Goal: Information Seeking & Learning: Learn about a topic

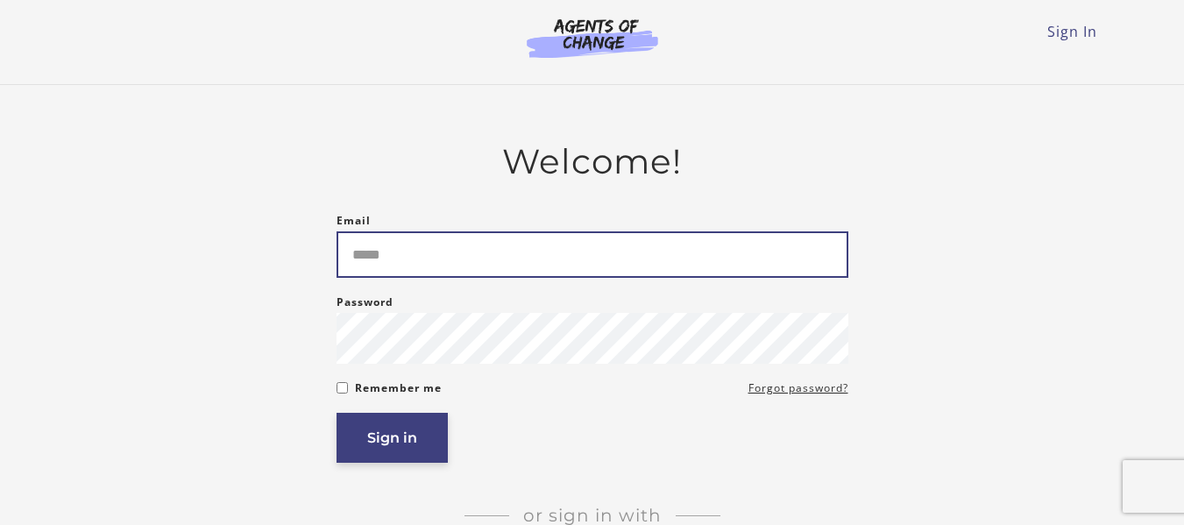
type input "**********"
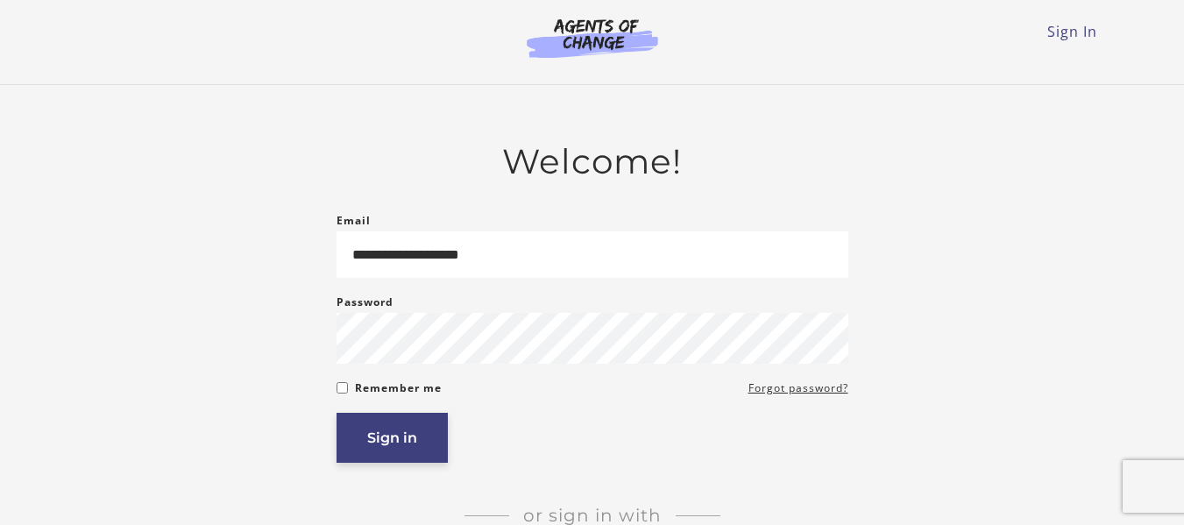
click at [396, 432] on button "Sign in" at bounding box center [392, 438] width 111 height 50
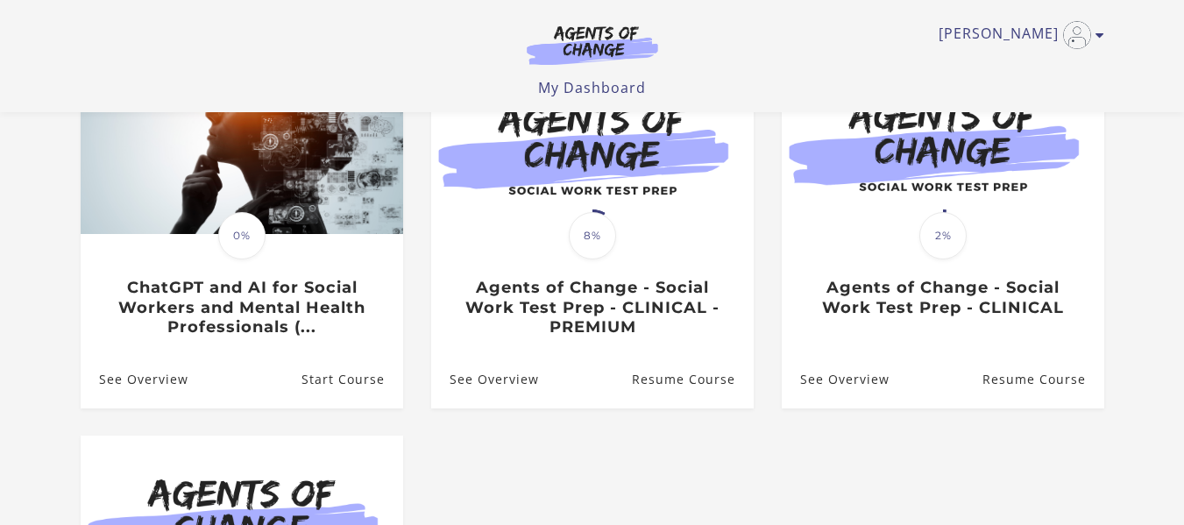
scroll to position [212, 0]
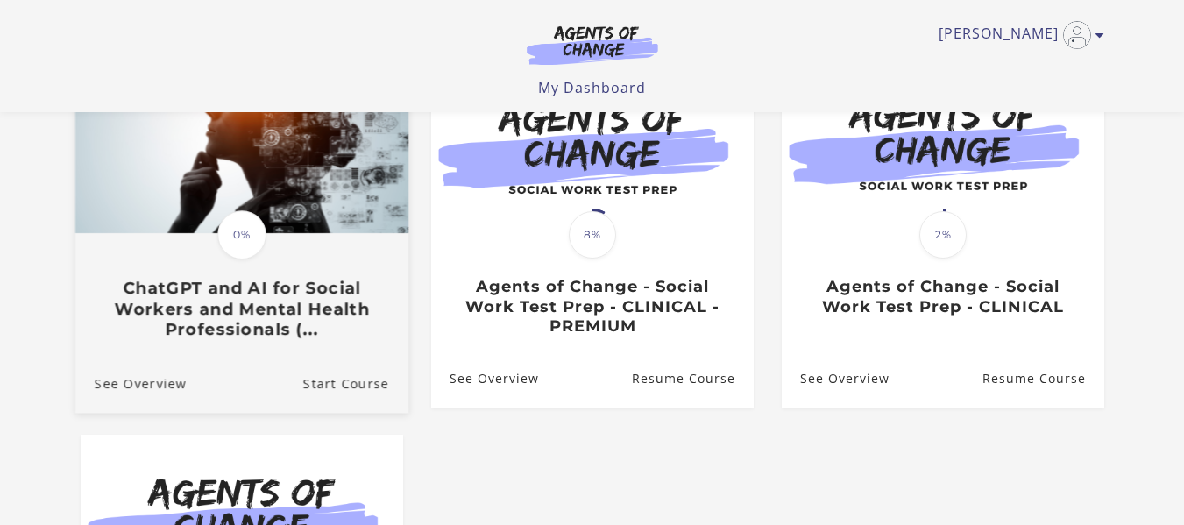
click at [210, 316] on h3 "ChatGPT and AI for Social Workers and Mental Health Professionals (..." at bounding box center [241, 308] width 295 height 61
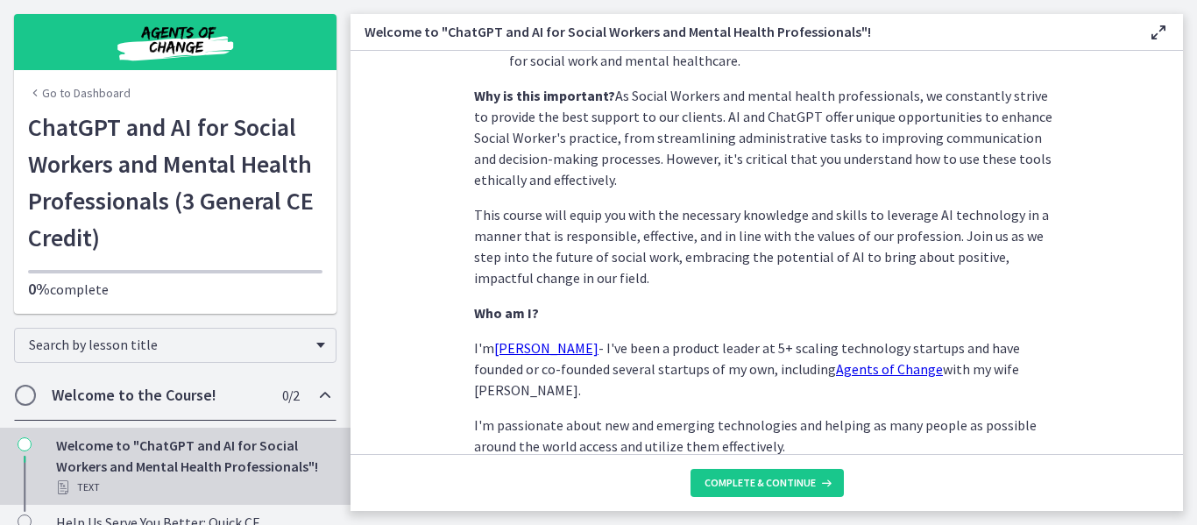
scroll to position [950, 0]
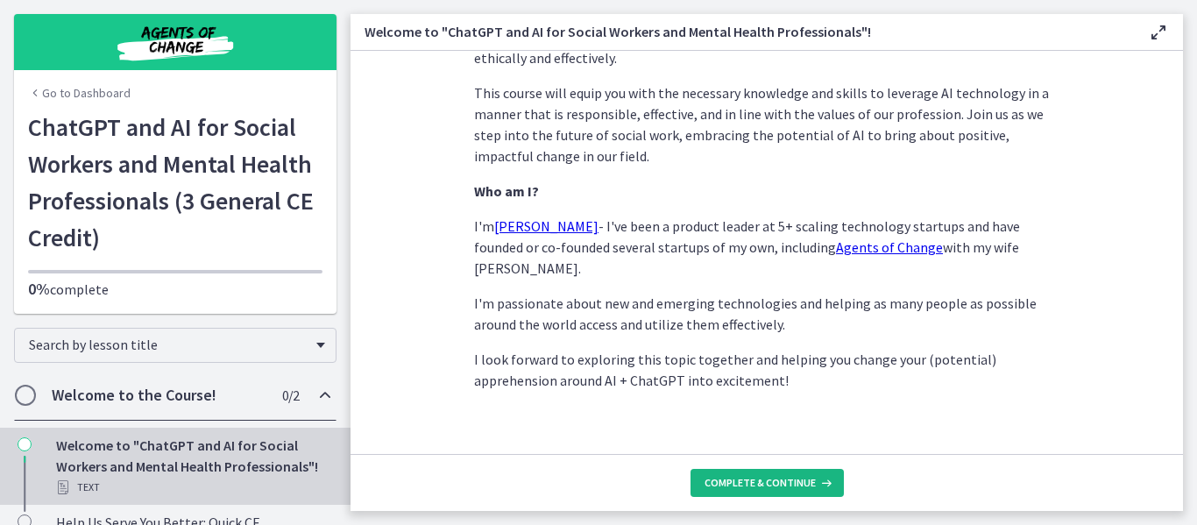
click at [746, 490] on button "Complete & continue" at bounding box center [767, 483] width 153 height 28
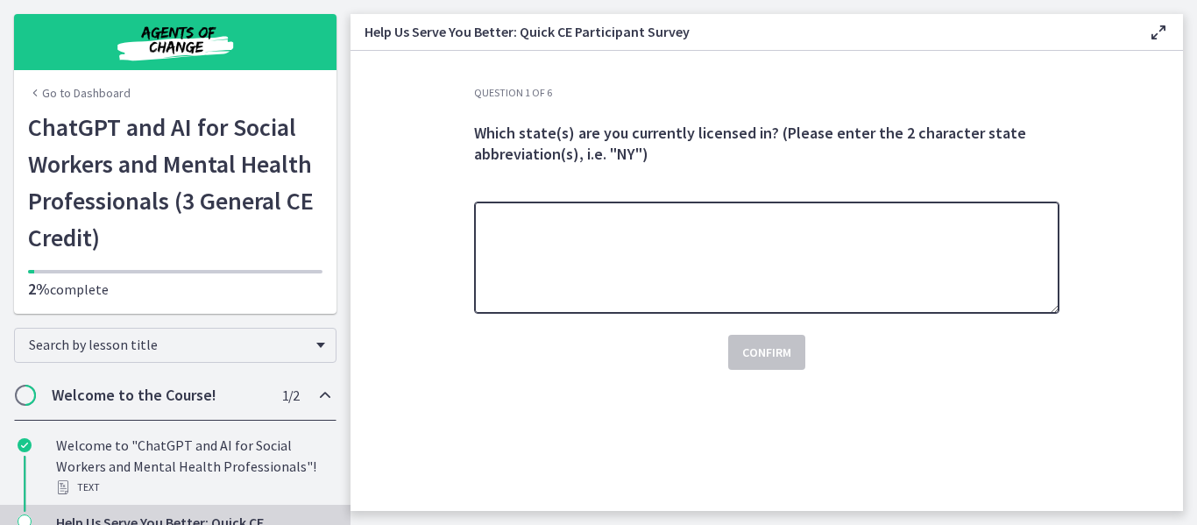
click at [524, 273] on textarea at bounding box center [767, 258] width 586 height 112
drag, startPoint x: 575, startPoint y: 227, endPoint x: 506, endPoint y: 211, distance: 71.0
click at [506, 211] on textarea "*********" at bounding box center [767, 258] width 586 height 112
type textarea "**"
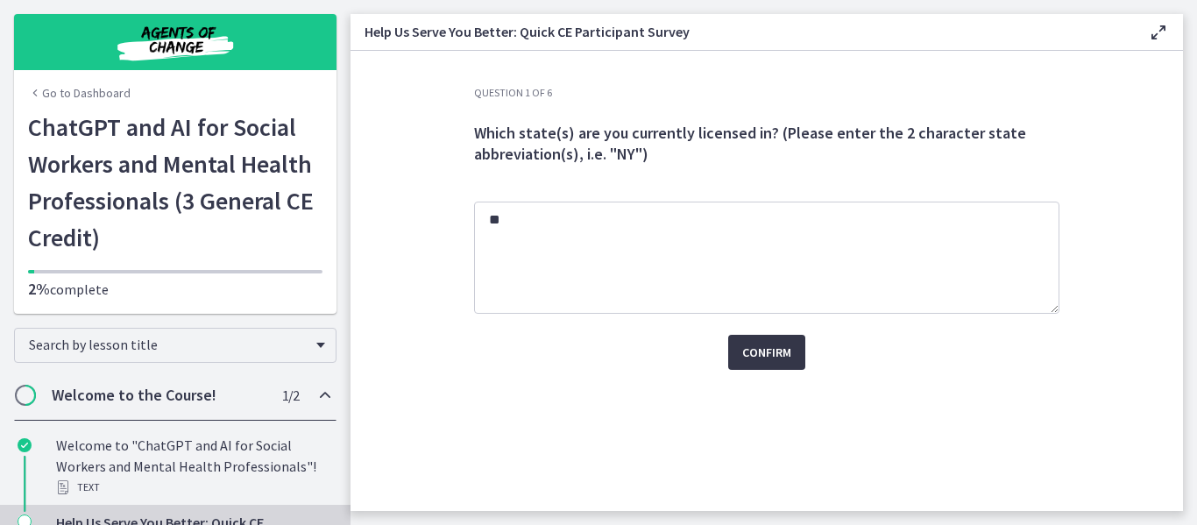
click at [767, 357] on span "Confirm" at bounding box center [766, 352] width 49 height 21
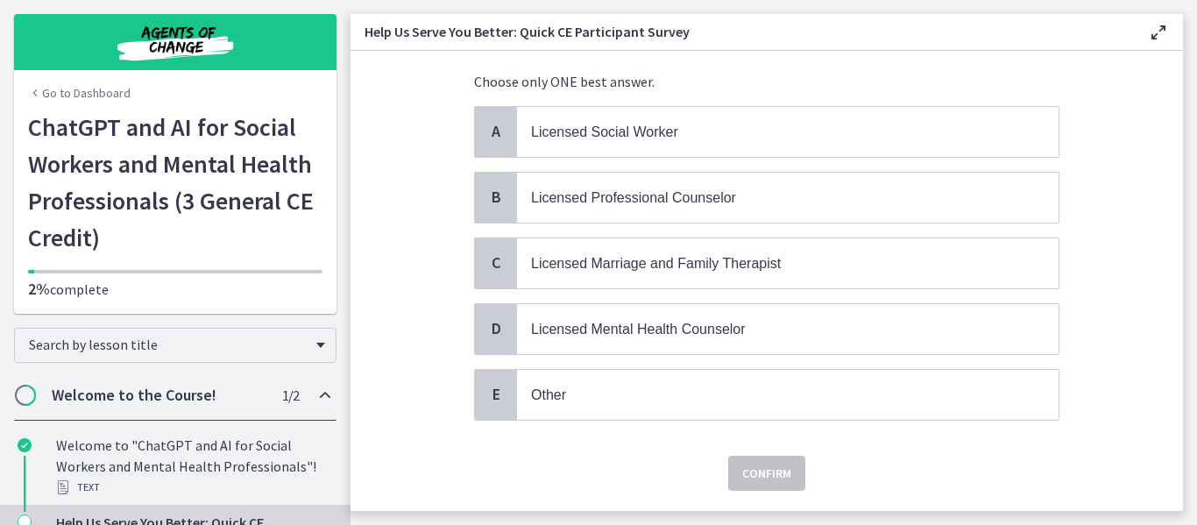
scroll to position [110, 0]
click at [557, 401] on span "Other" at bounding box center [548, 394] width 35 height 15
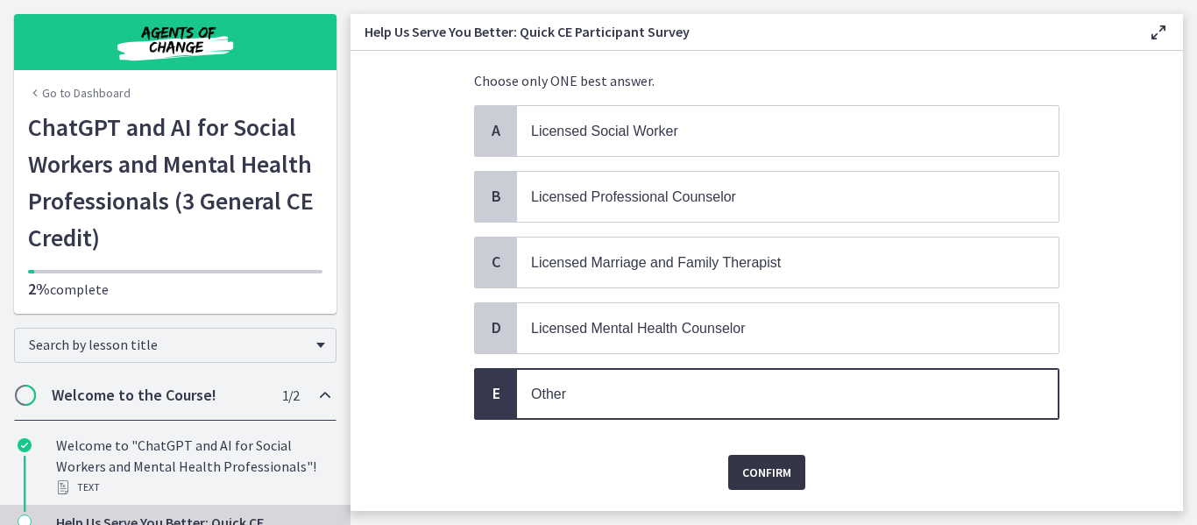
click at [771, 481] on span "Confirm" at bounding box center [766, 472] width 49 height 21
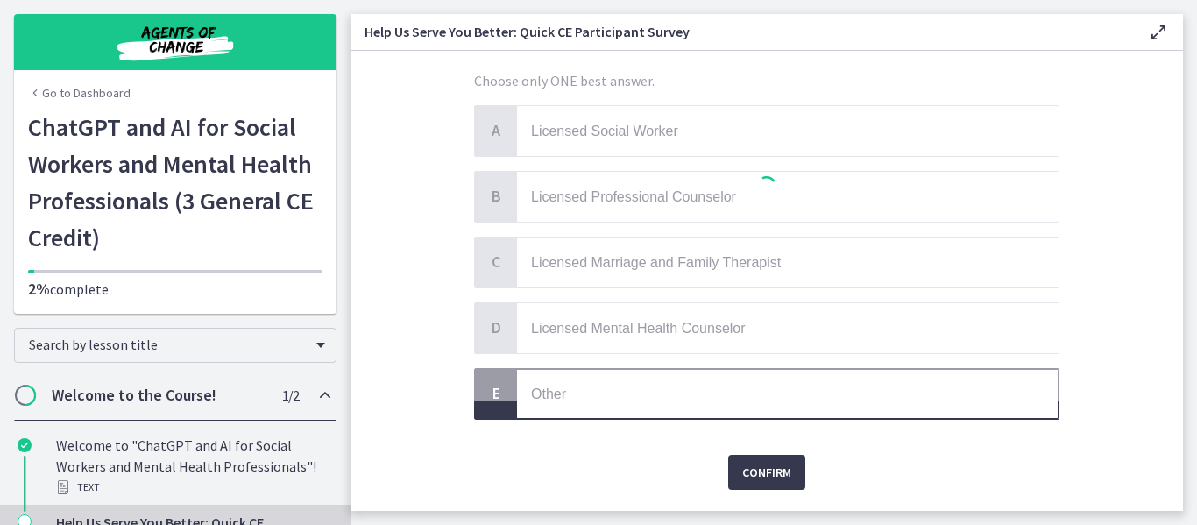
scroll to position [0, 0]
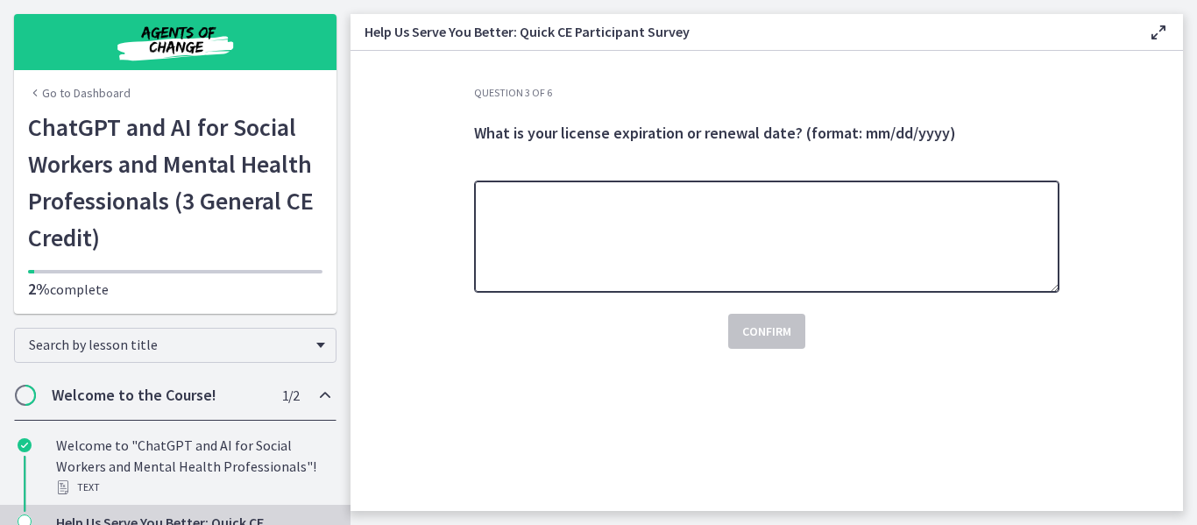
click at [503, 241] on textarea at bounding box center [767, 237] width 586 height 112
type textarea "**********"
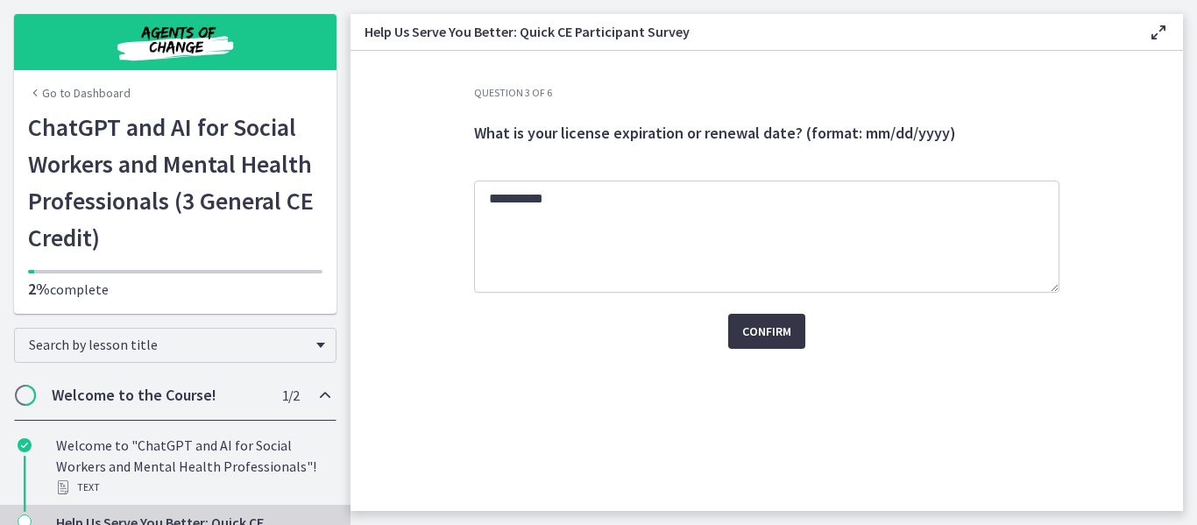
click at [763, 325] on span "Confirm" at bounding box center [766, 331] width 49 height 21
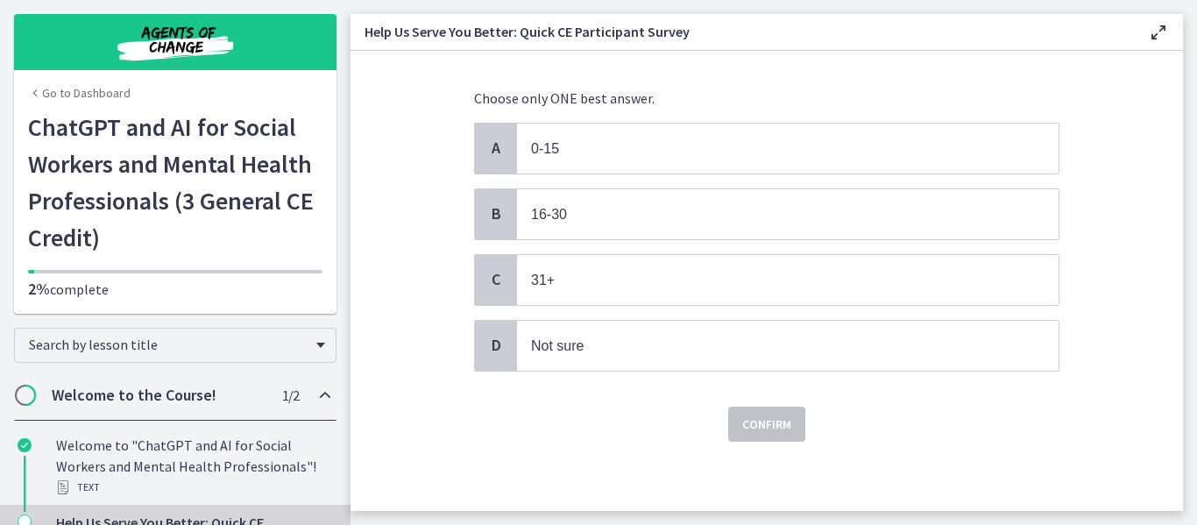
scroll to position [94, 0]
click at [574, 358] on span "Not sure" at bounding box center [788, 345] width 542 height 50
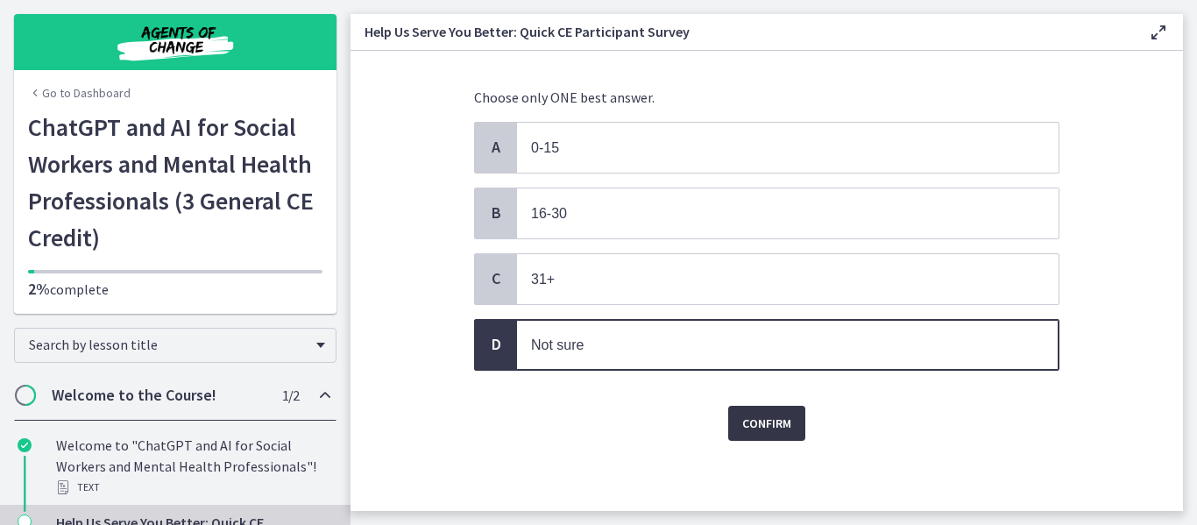
click at [746, 420] on span "Confirm" at bounding box center [766, 423] width 49 height 21
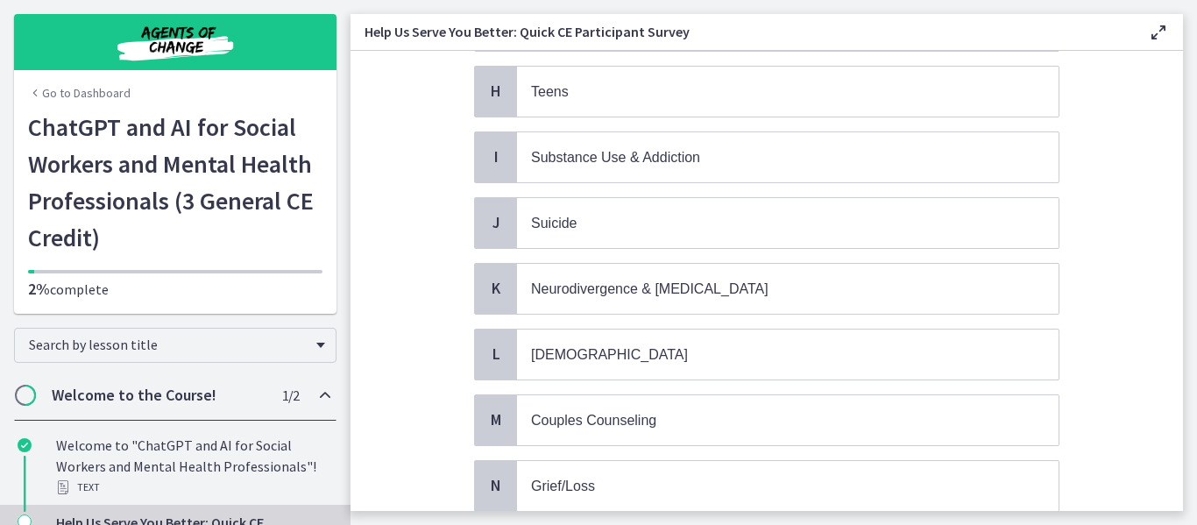
scroll to position [611, 0]
click at [556, 228] on span "Suicide" at bounding box center [554, 222] width 46 height 15
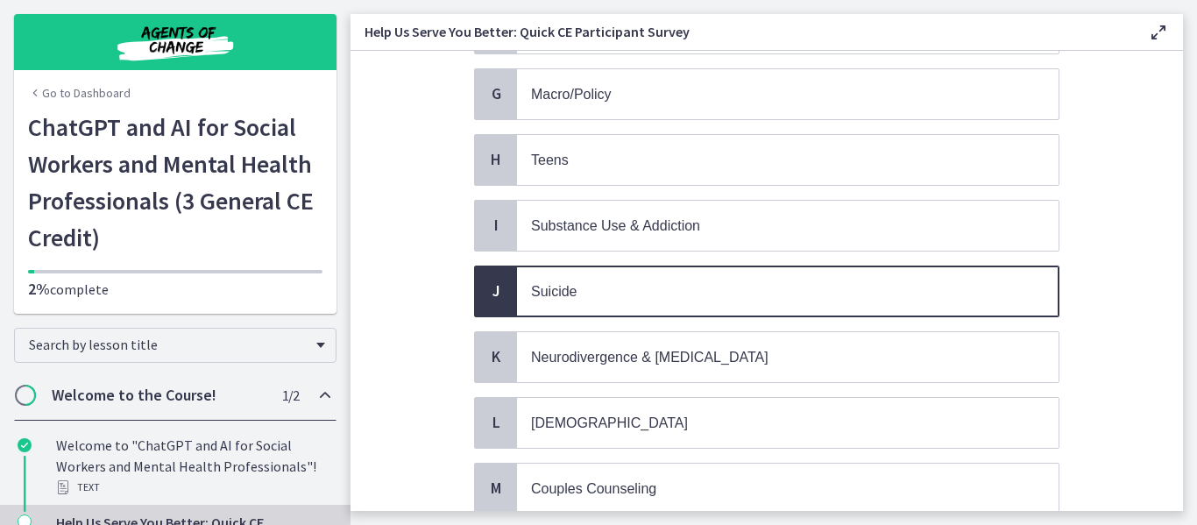
scroll to position [817, 0]
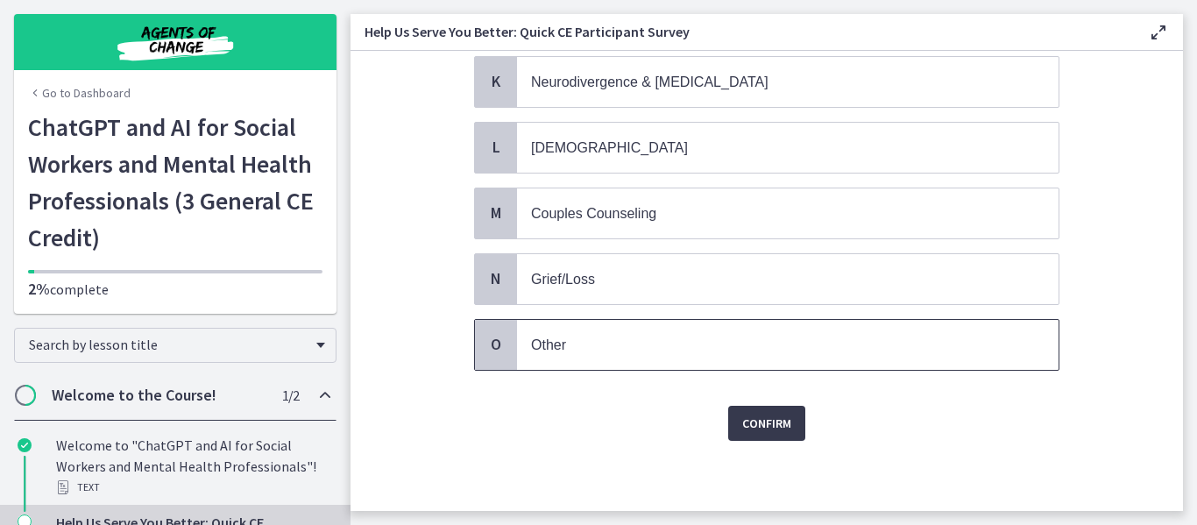
click at [493, 326] on div "O" at bounding box center [496, 345] width 42 height 50
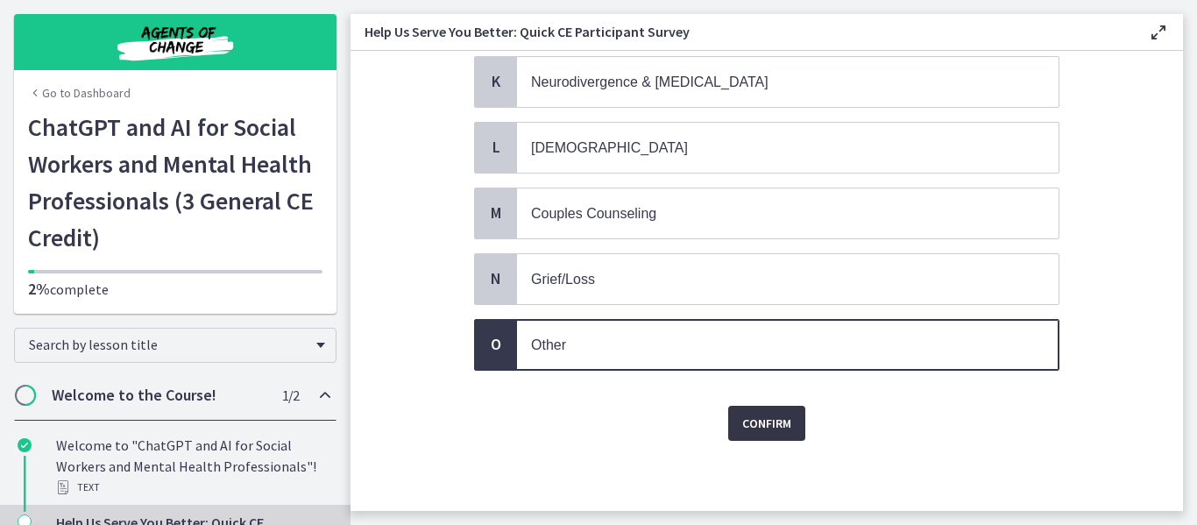
click at [754, 422] on span "Confirm" at bounding box center [766, 423] width 49 height 21
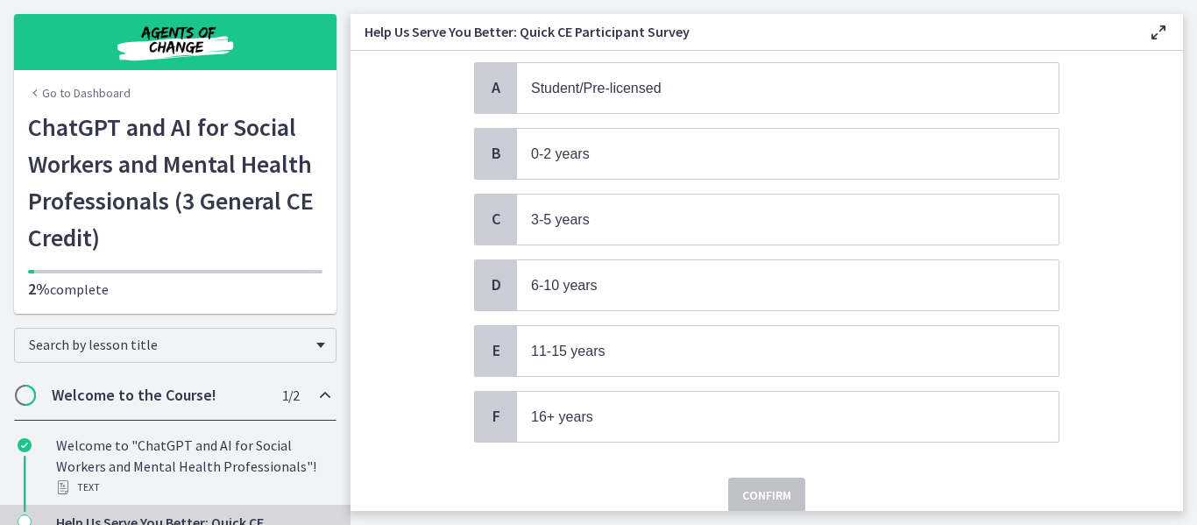
scroll to position [154, 0]
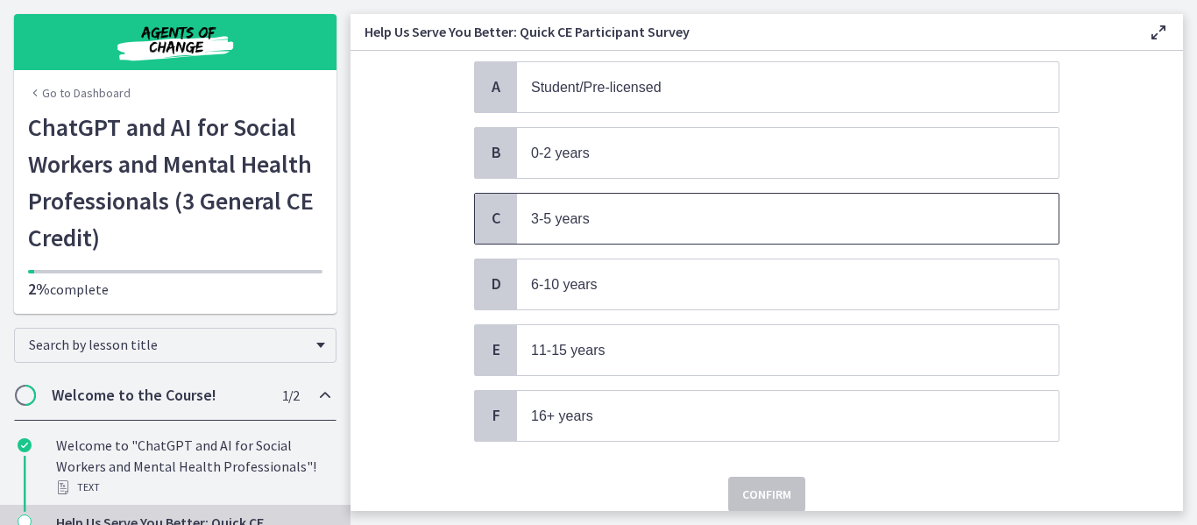
click at [579, 215] on span "3-5 years" at bounding box center [560, 218] width 59 height 15
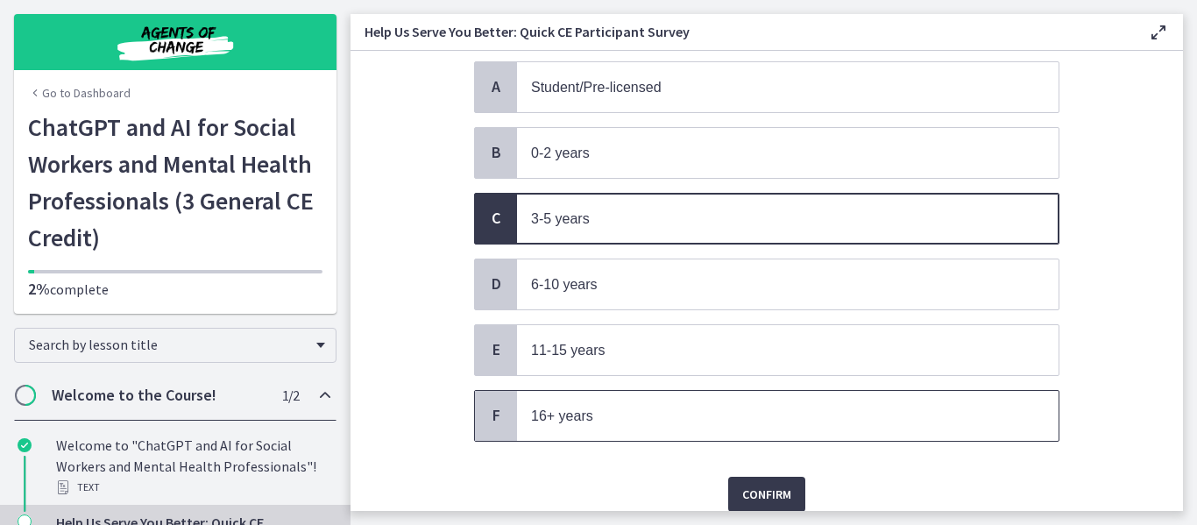
scroll to position [225, 0]
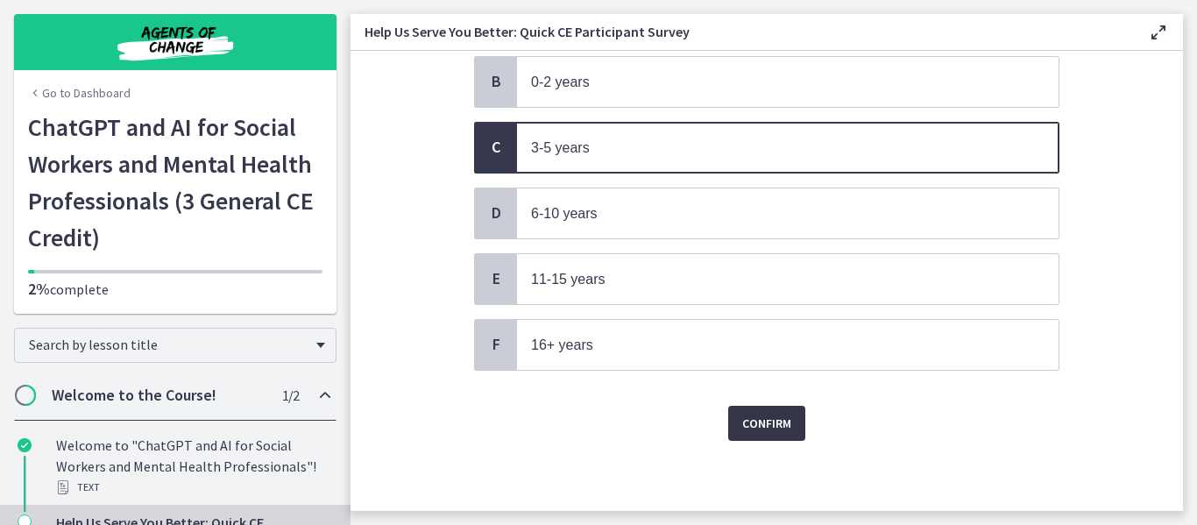
click at [749, 421] on span "Confirm" at bounding box center [766, 423] width 49 height 21
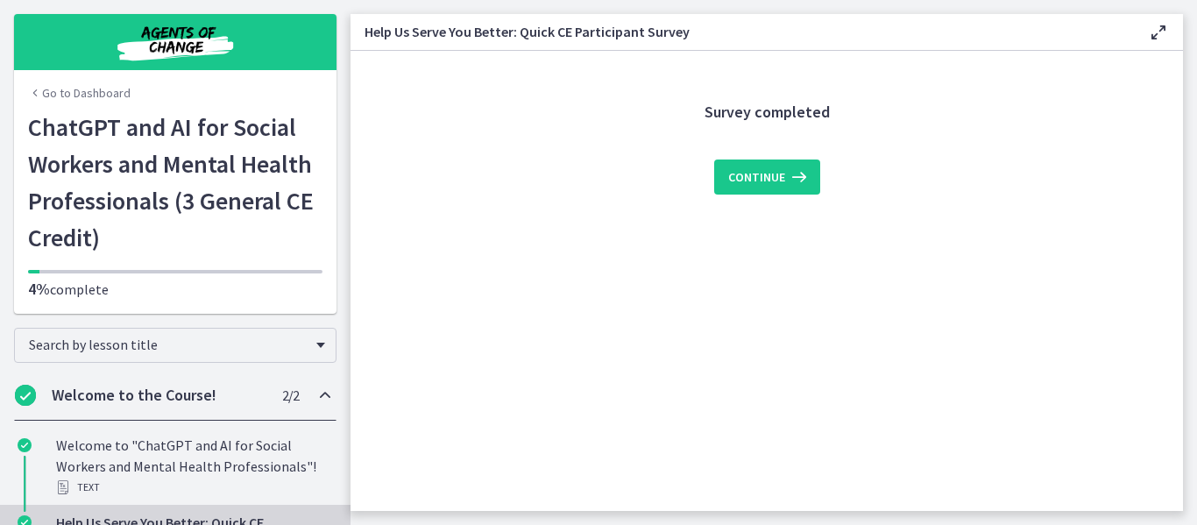
scroll to position [0, 0]
click at [740, 178] on span "Continue" at bounding box center [756, 177] width 57 height 21
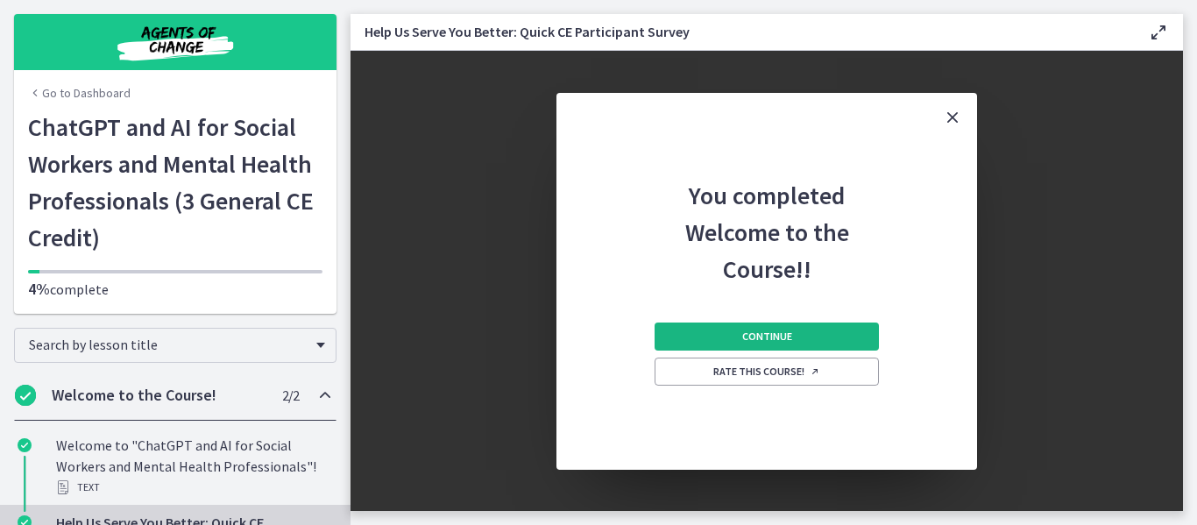
click at [802, 339] on button "Continue" at bounding box center [767, 337] width 224 height 28
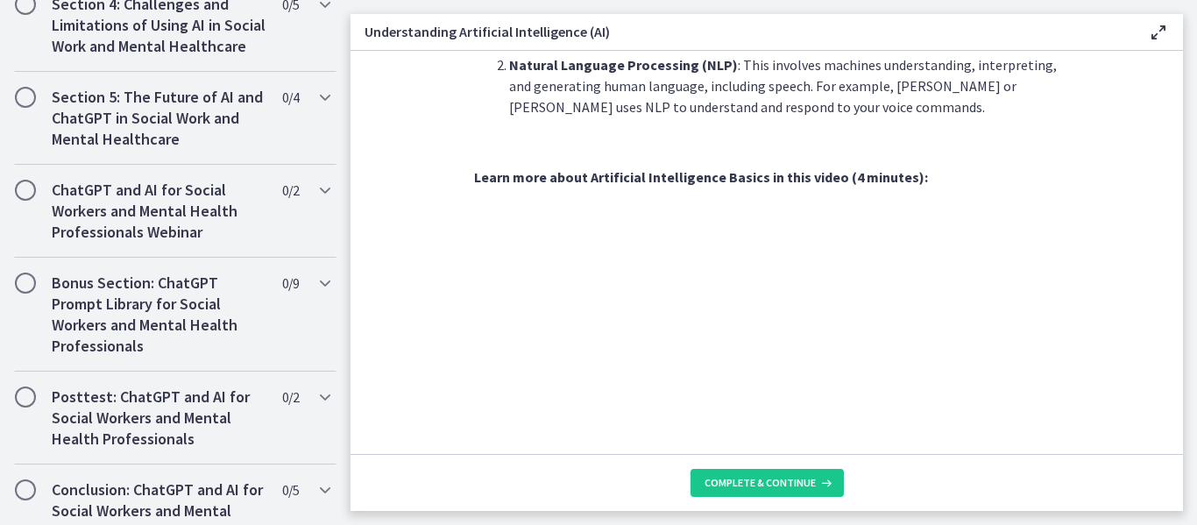
scroll to position [1007, 0]
